Goal: Connect with others: Connect with other users

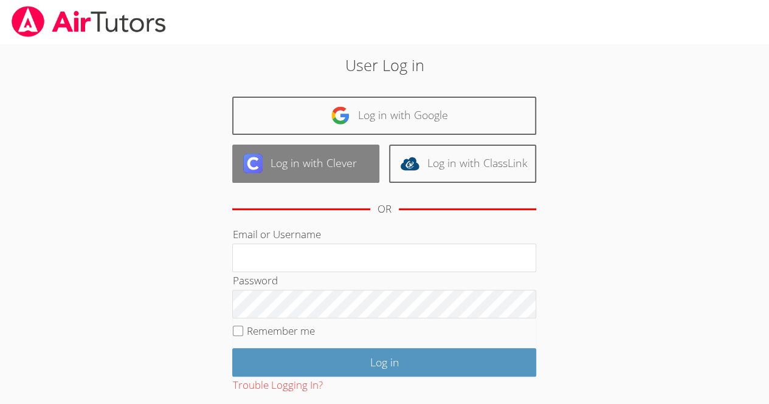
click at [333, 174] on link "Log in with Clever" at bounding box center [305, 164] width 147 height 38
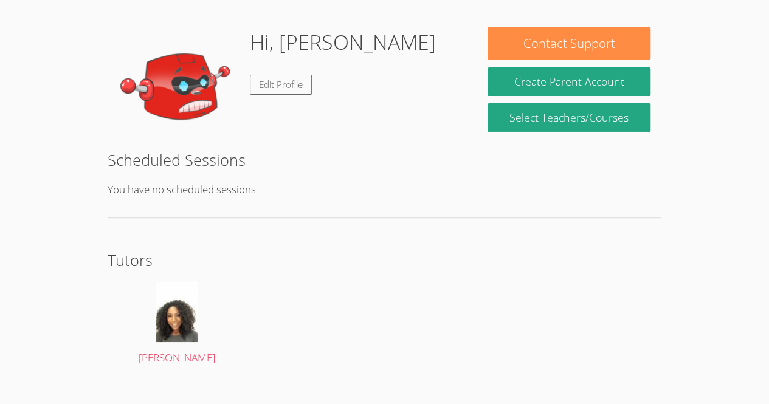
scroll to position [178, 0]
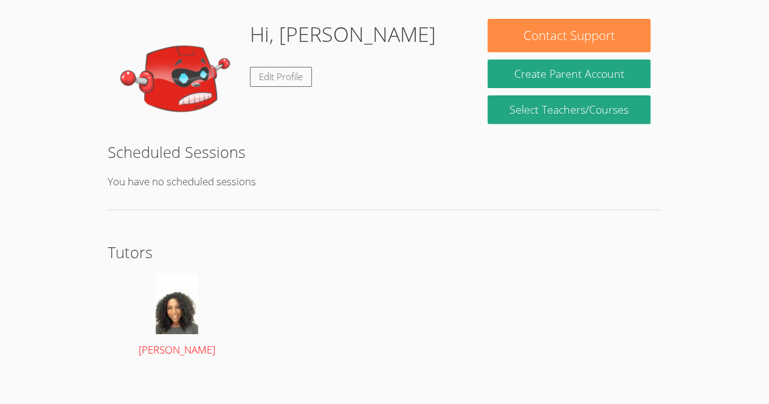
click at [182, 331] on link "[PERSON_NAME]" at bounding box center [177, 317] width 116 height 86
